Goal: Transaction & Acquisition: Book appointment/travel/reservation

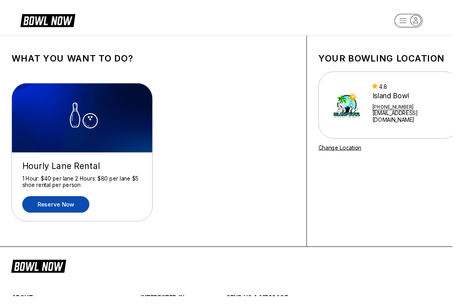
click at [59, 216] on link "Reserve now" at bounding box center [58, 212] width 70 height 17
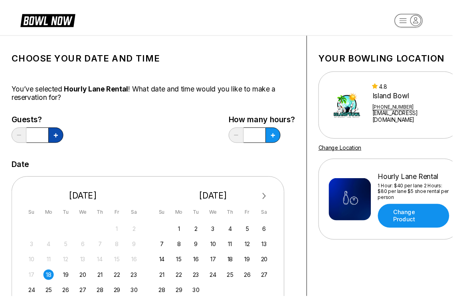
click at [57, 143] on button at bounding box center [58, 141] width 16 height 16
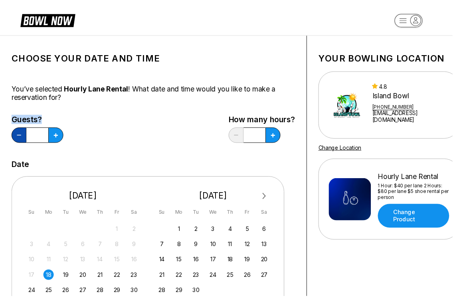
click at [17, 141] on button at bounding box center [20, 141] width 16 height 16
type input "*"
click at [66, 145] on button at bounding box center [58, 141] width 16 height 16
type input "*"
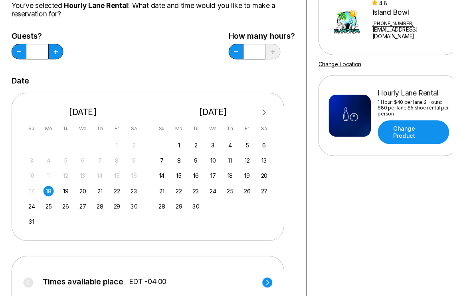
scroll to position [87, 0]
click at [51, 199] on div "18" at bounding box center [50, 198] width 11 height 11
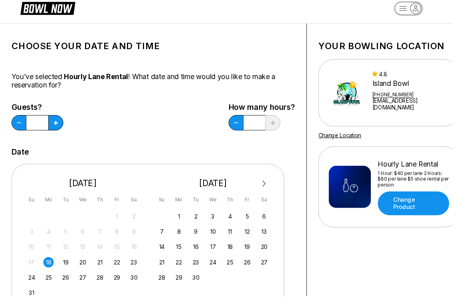
scroll to position [0, 0]
